Goal: Find specific page/section: Find specific page/section

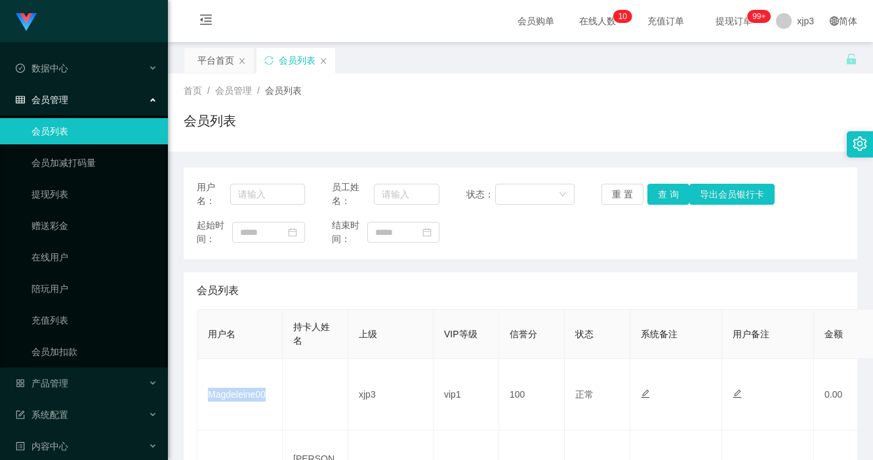
scroll to position [197, 0]
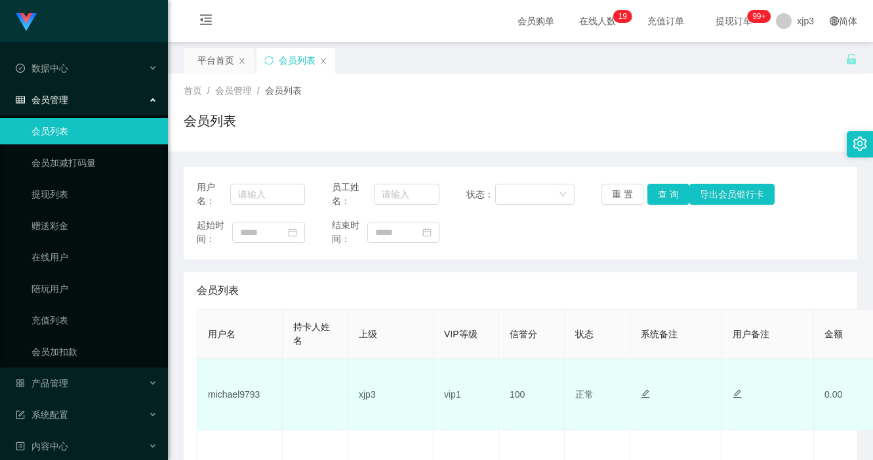
scroll to position [197, 0]
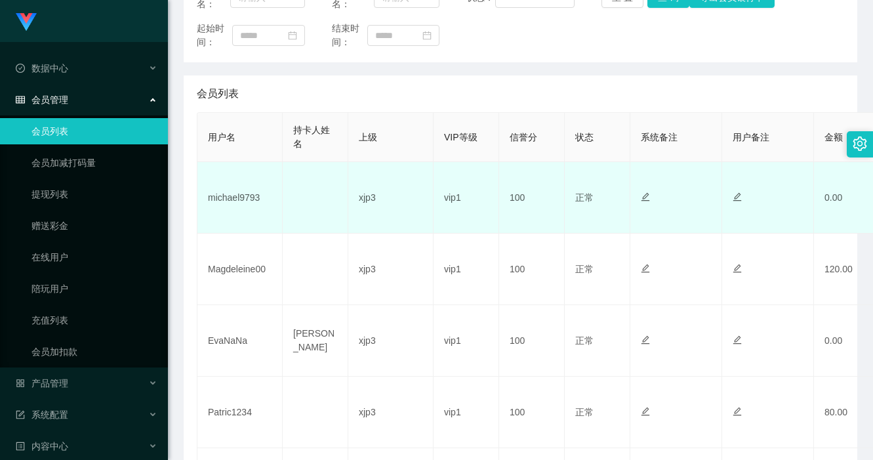
click at [242, 198] on td "michael9793" at bounding box center [240, 198] width 85 height 72
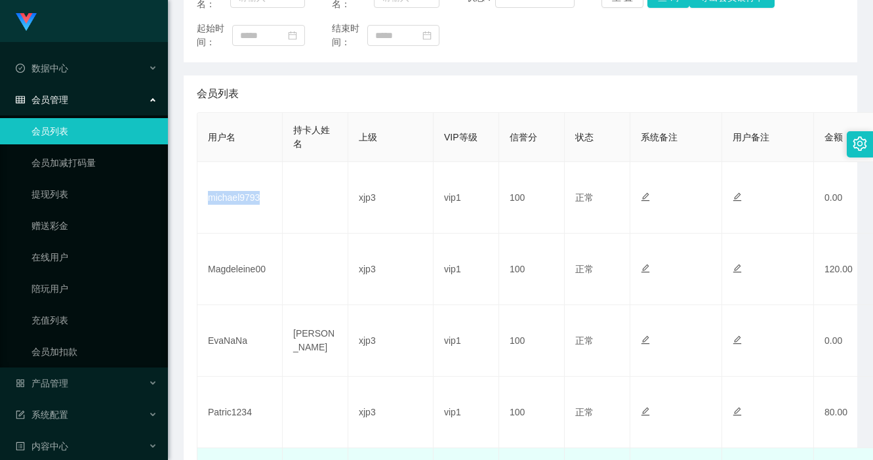
copy td "michael9793"
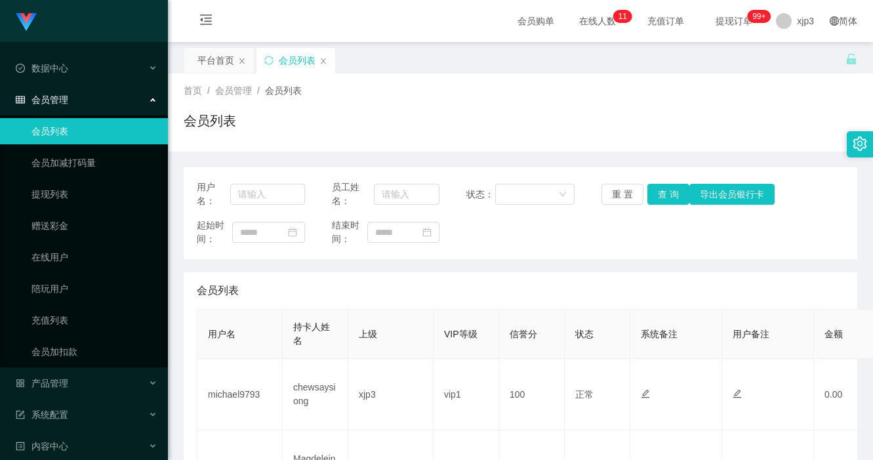
scroll to position [328, 0]
click at [73, 121] on link "会员列表" at bounding box center [94, 131] width 126 height 26
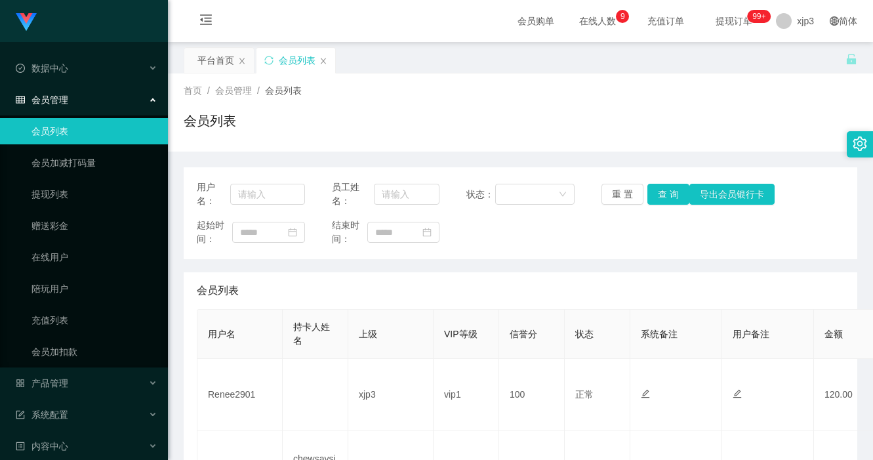
click at [479, 130] on div "会员列表" at bounding box center [521, 126] width 674 height 30
drag, startPoint x: 405, startPoint y: 94, endPoint x: 354, endPoint y: 65, distance: 58.8
click at [404, 91] on div "首页 / 会员管理 / 会员列表 /" at bounding box center [521, 91] width 674 height 14
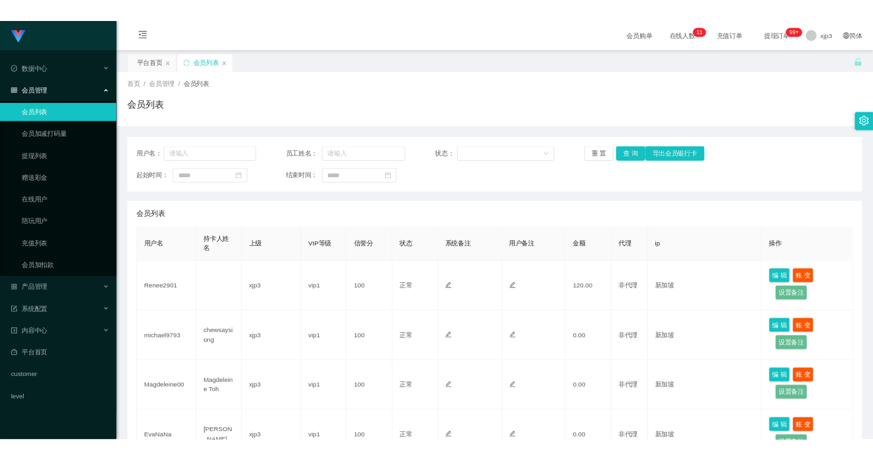
scroll to position [66, 0]
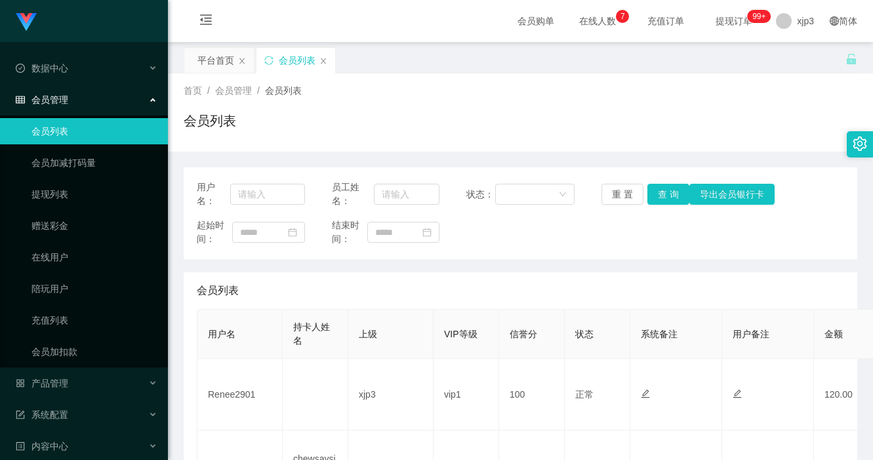
scroll to position [66, 0]
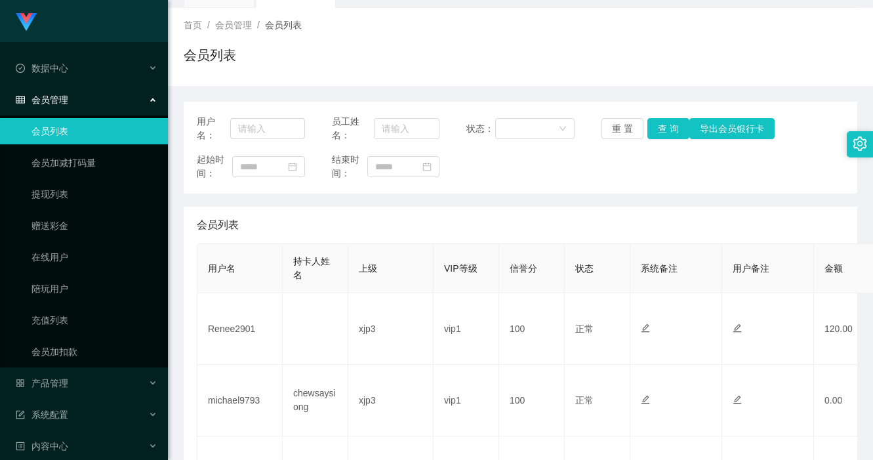
click at [522, 222] on div "会员列表" at bounding box center [521, 225] width 648 height 37
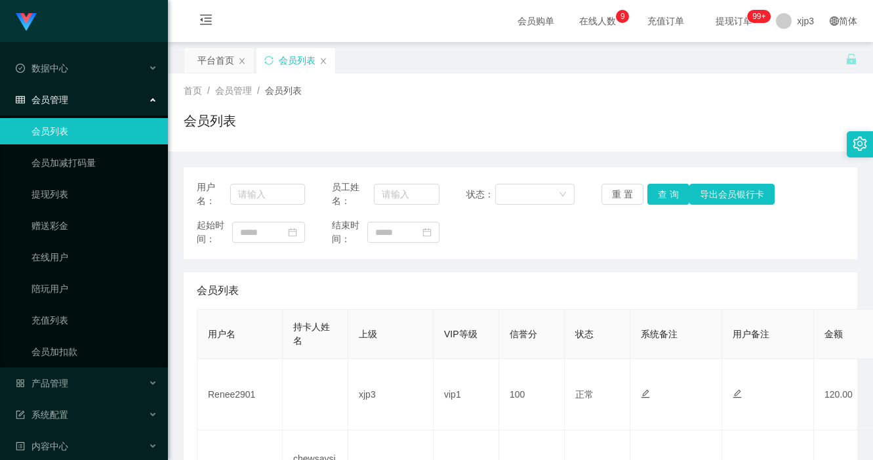
scroll to position [131, 0]
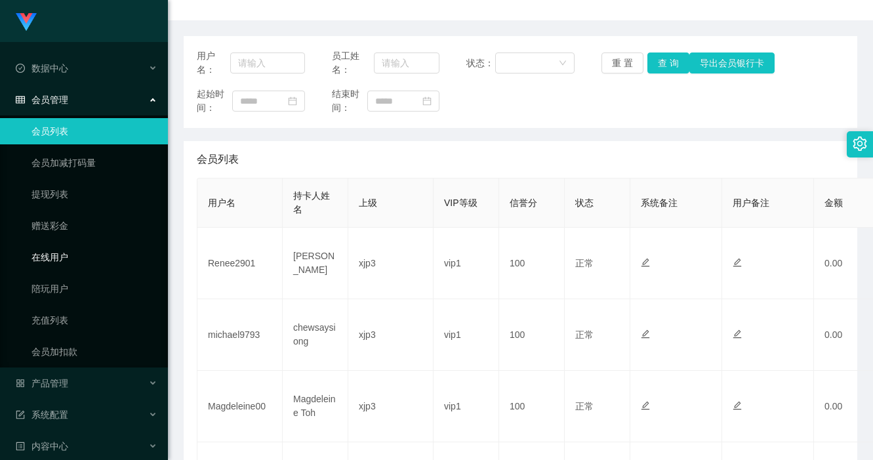
scroll to position [66, 0]
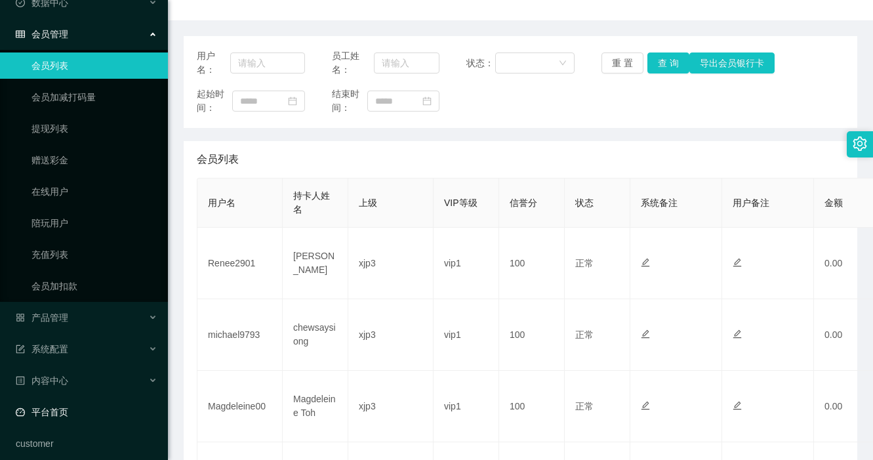
click at [62, 413] on link "平台首页" at bounding box center [87, 412] width 142 height 26
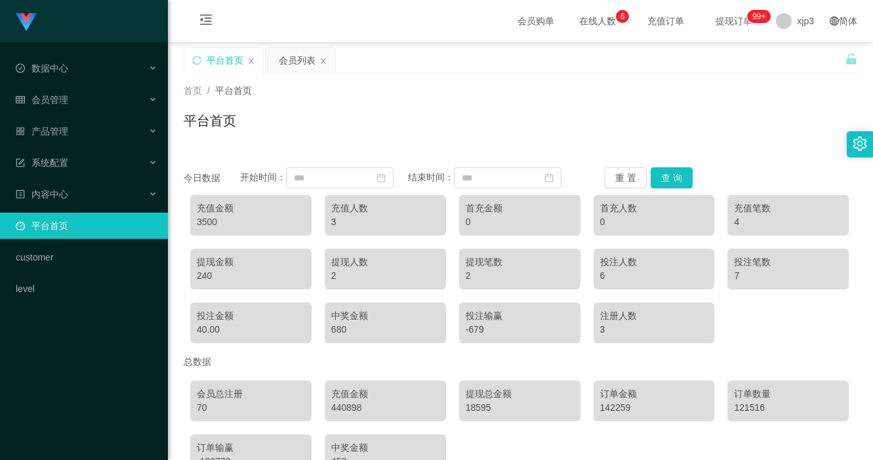
click at [322, 112] on div "平台首页" at bounding box center [521, 126] width 674 height 30
